Goal: Task Accomplishment & Management: Manage account settings

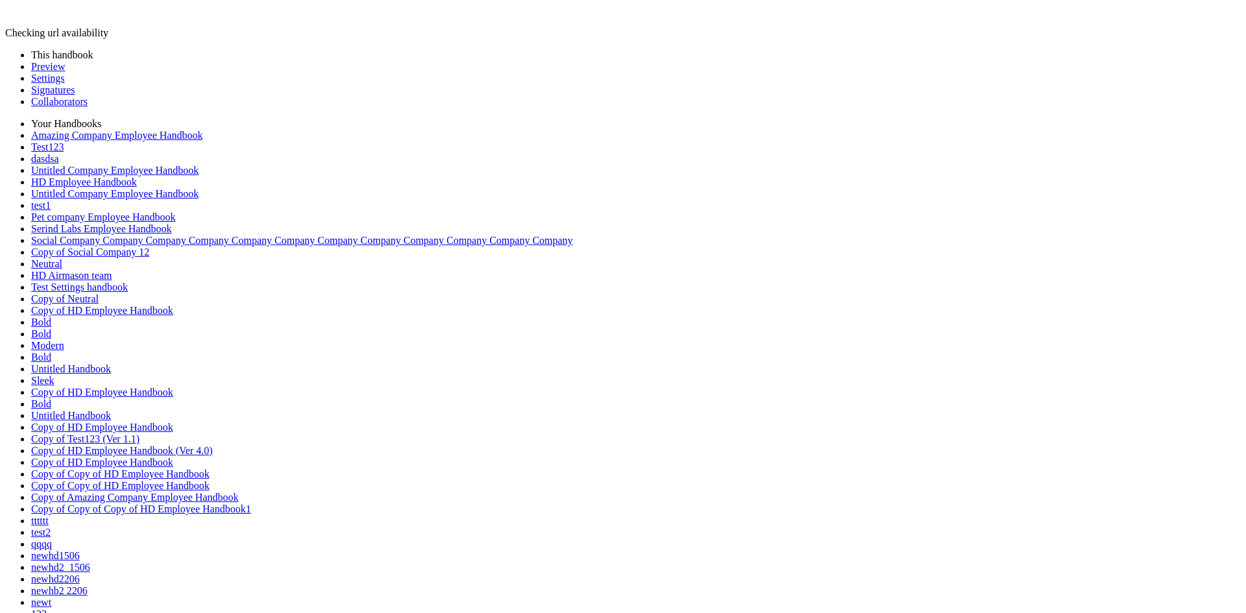
scroll to position [1603, 0]
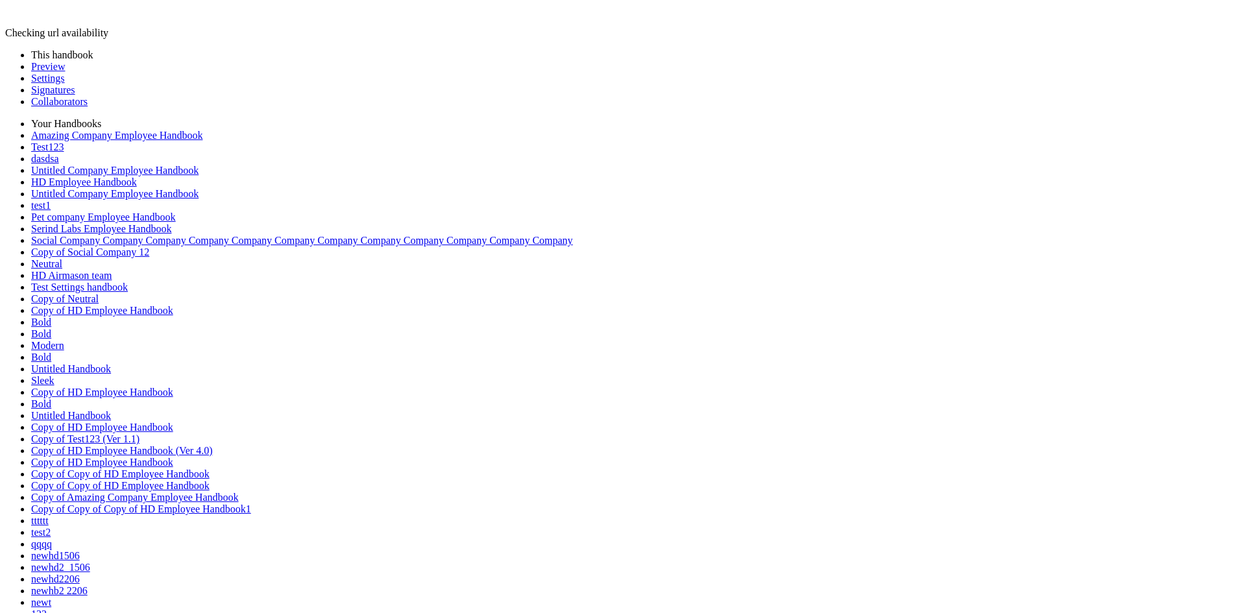
scroll to position [13012, 0]
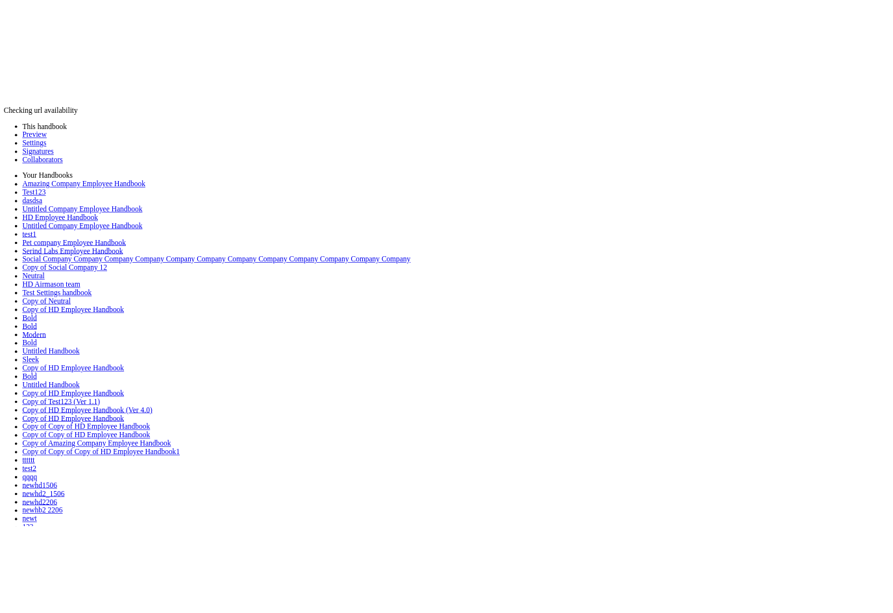
scroll to position [11963, 0]
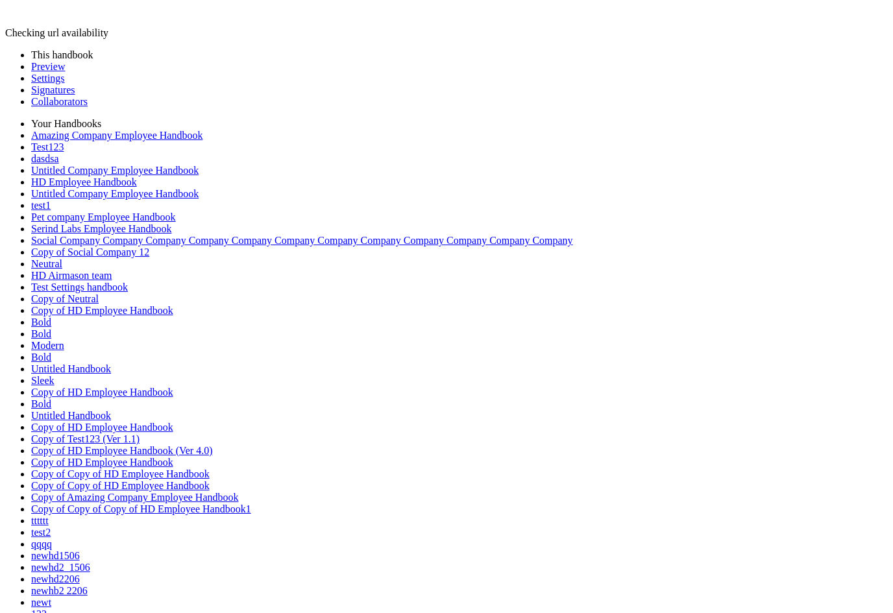
scroll to position [1603, 0]
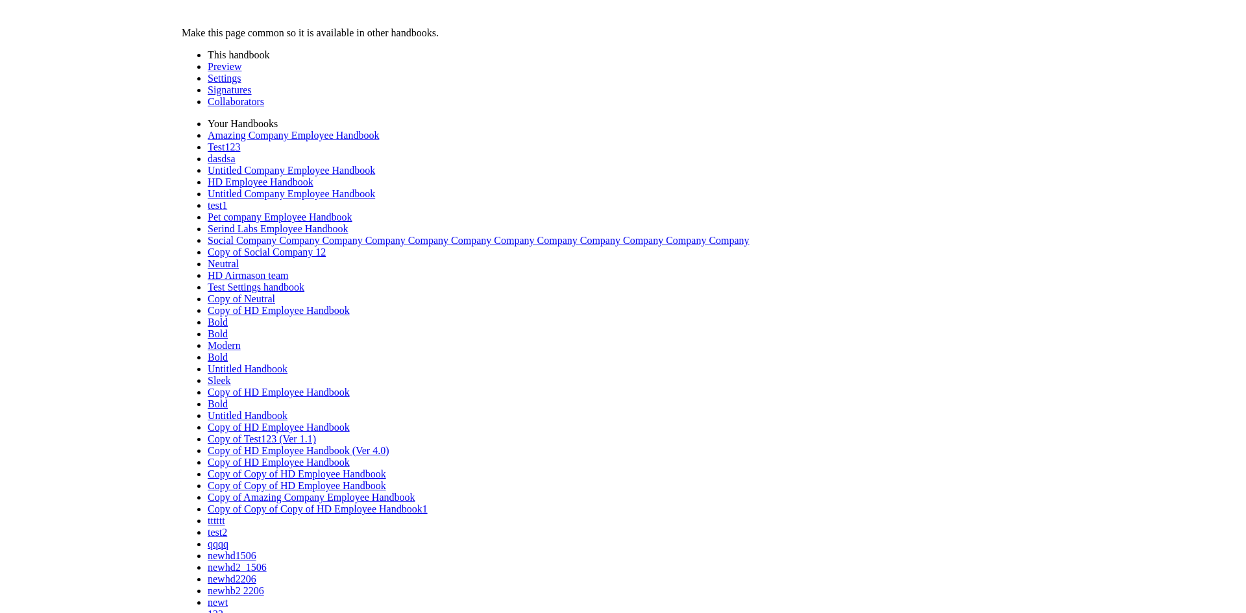
scroll to position [14408, 0]
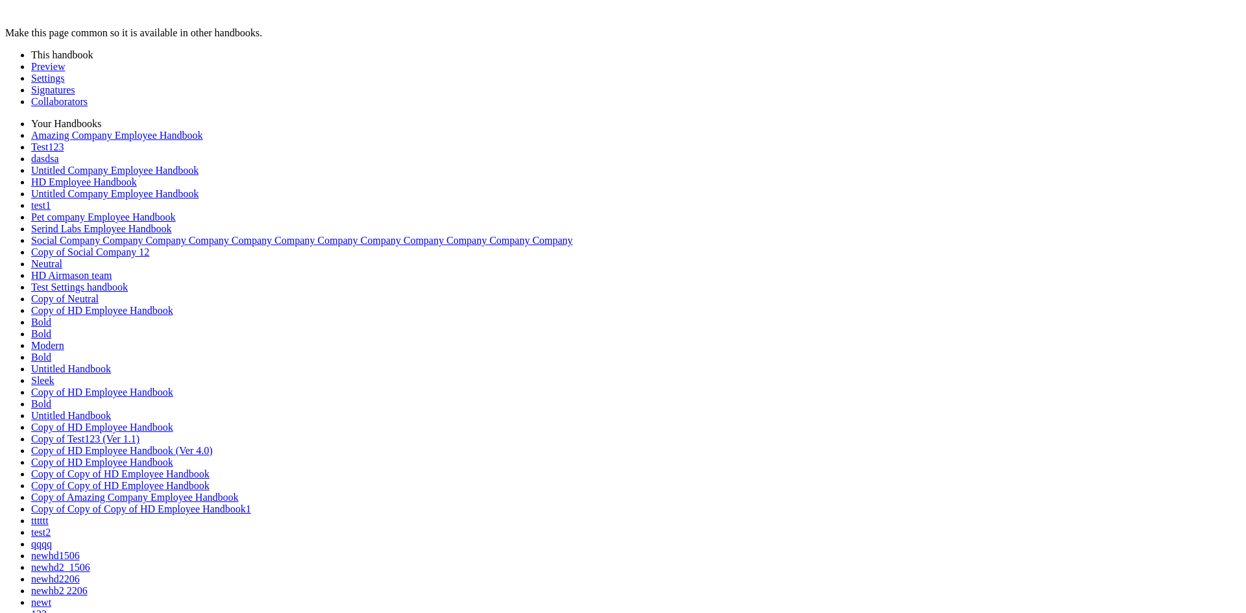
drag, startPoint x: 21, startPoint y: 215, endPoint x: 27, endPoint y: 515, distance: 300.4
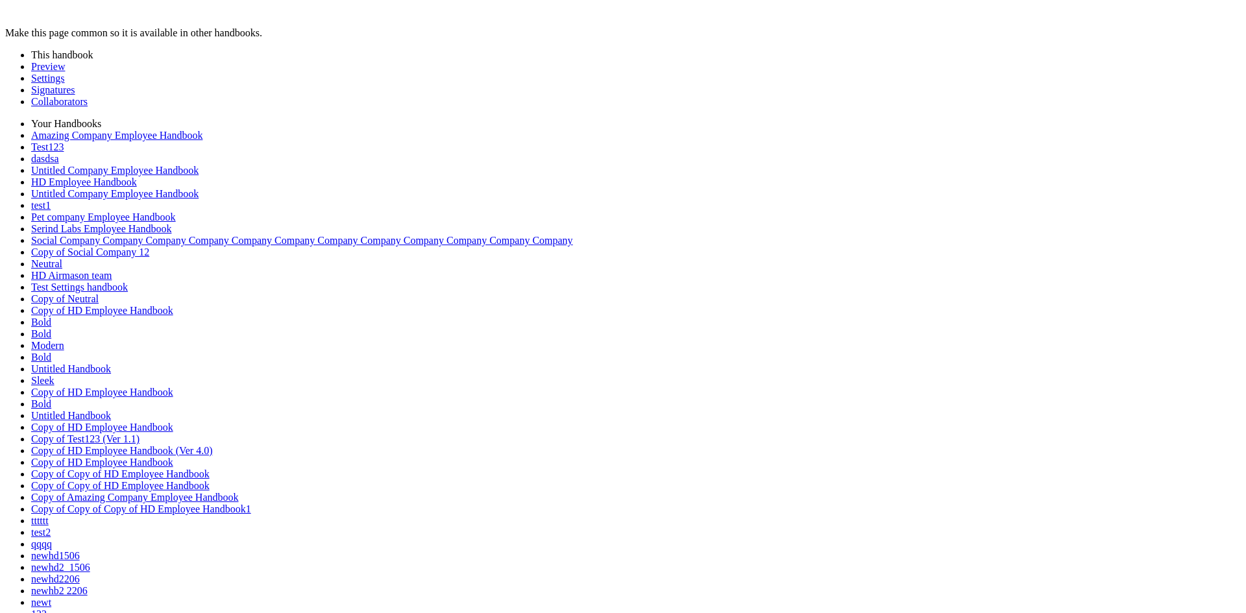
scroll to position [13933, 0]
